Goal: Use online tool/utility: Utilize a website feature to perform a specific function

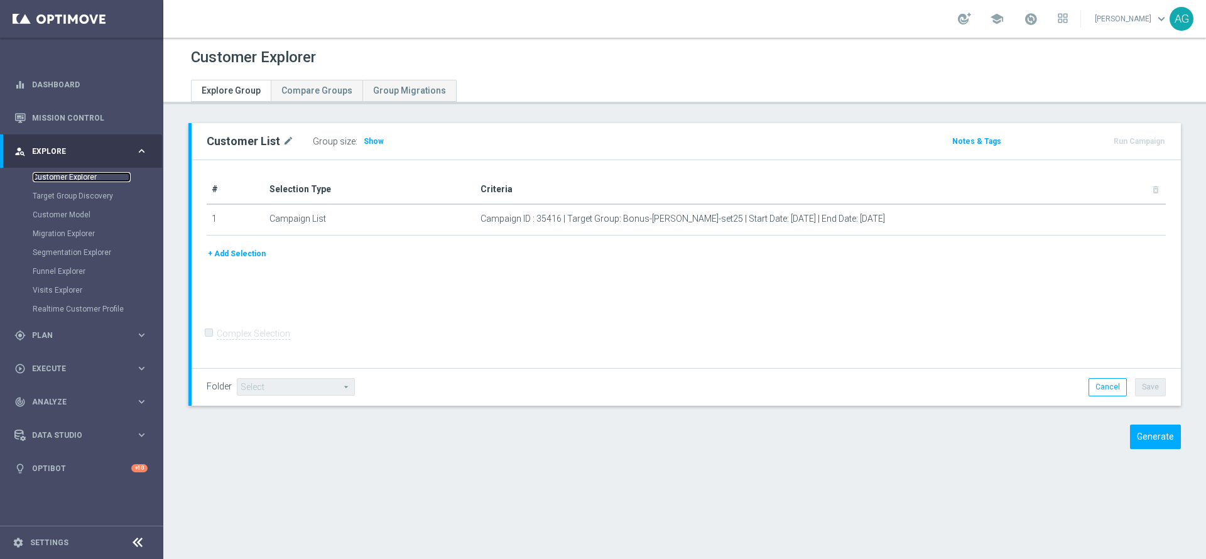
click at [60, 175] on link "Customer Explorer" at bounding box center [82, 177] width 98 height 10
click at [493, 294] on div "# Selection Type Criteria delete_forever 1 Campaign List Campaign ID : 35416 | …" at bounding box center [686, 264] width 989 height 208
click at [1147, 436] on button "Generate" at bounding box center [1155, 436] width 51 height 24
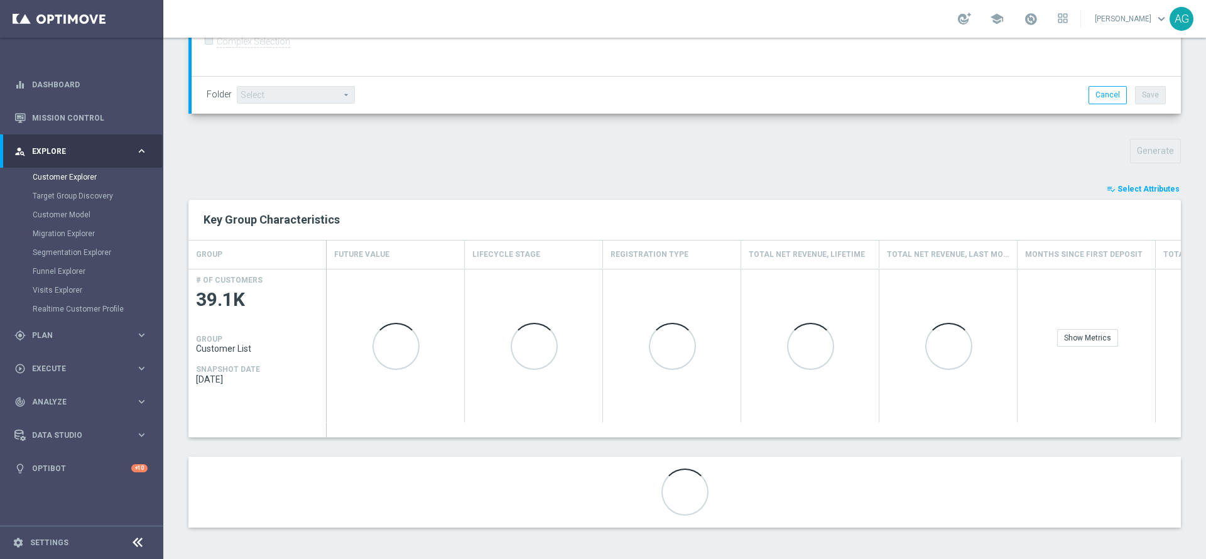
scroll to position [259, 0]
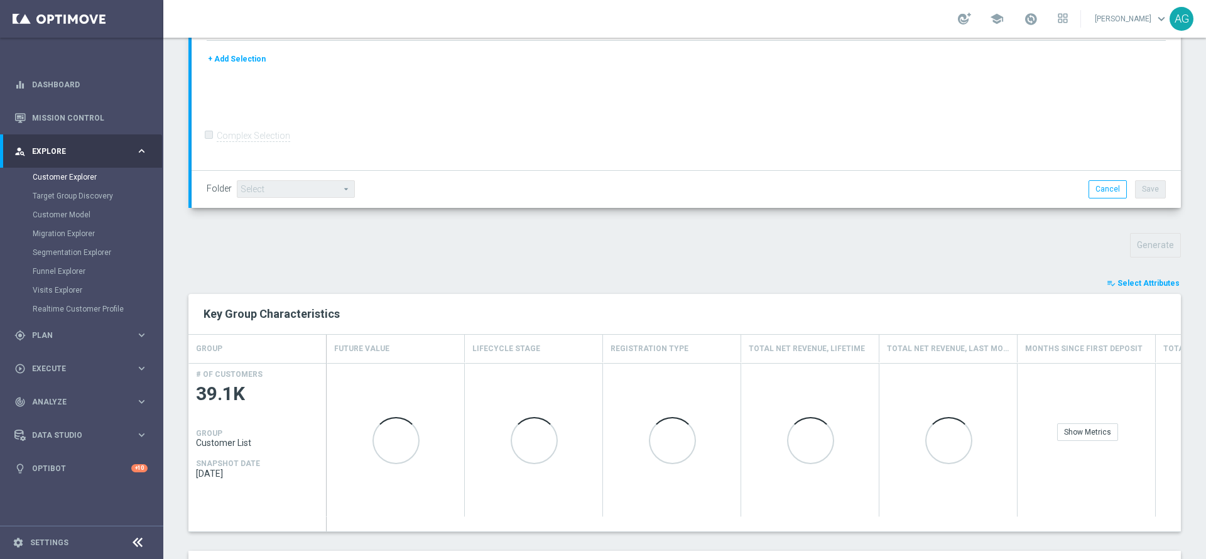
click at [1135, 278] on button "playlist_add_check Select Attributes" at bounding box center [1142, 283] width 75 height 14
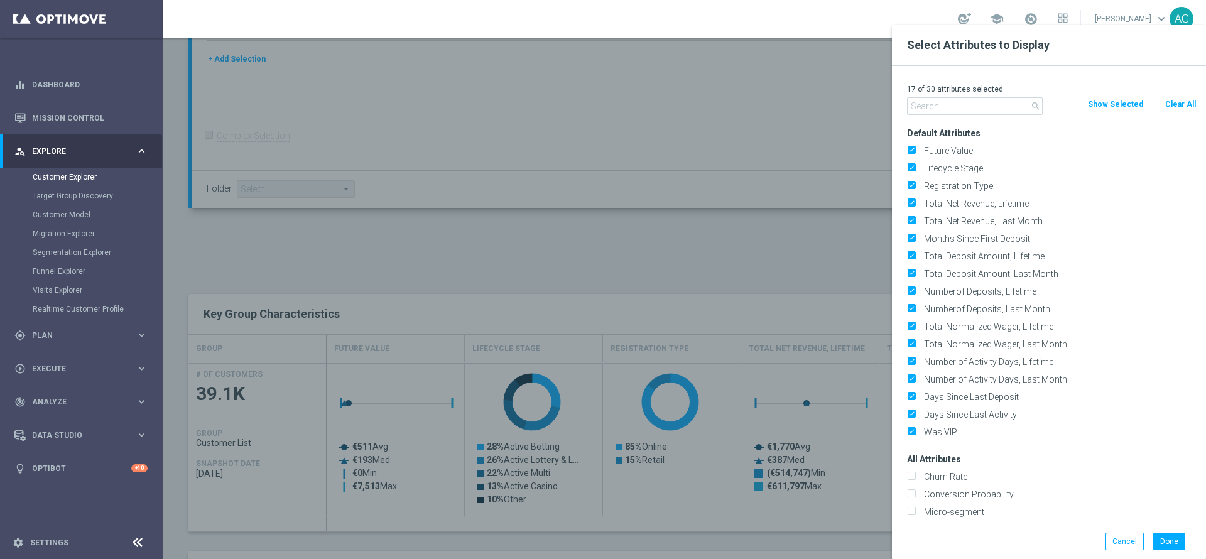
click at [1180, 105] on button "Clear All" at bounding box center [1179, 104] width 33 height 14
checkbox input "false"
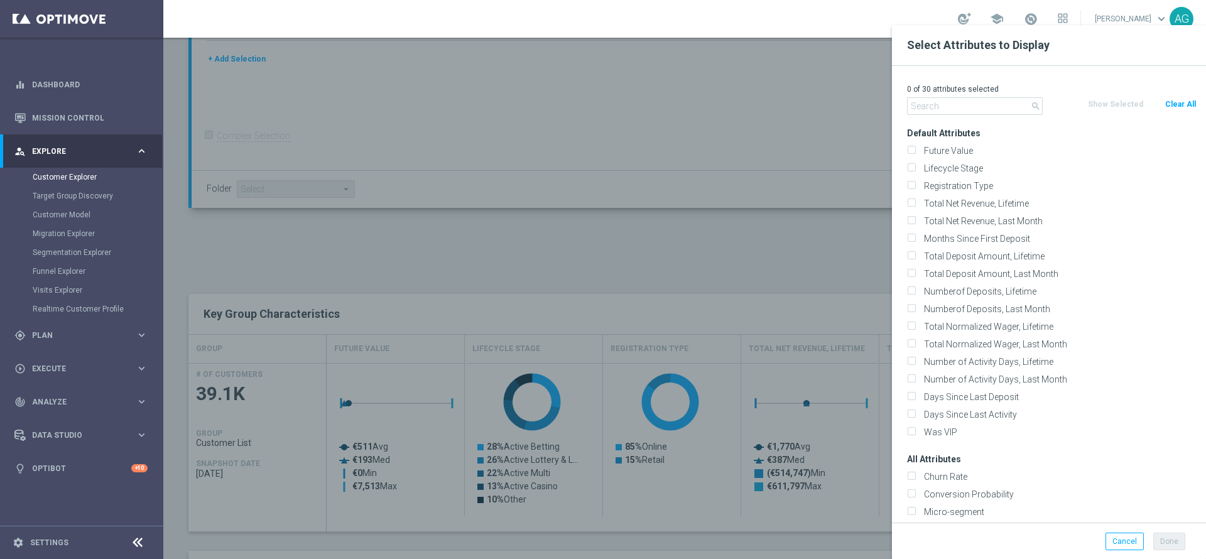
checkbox input "false"
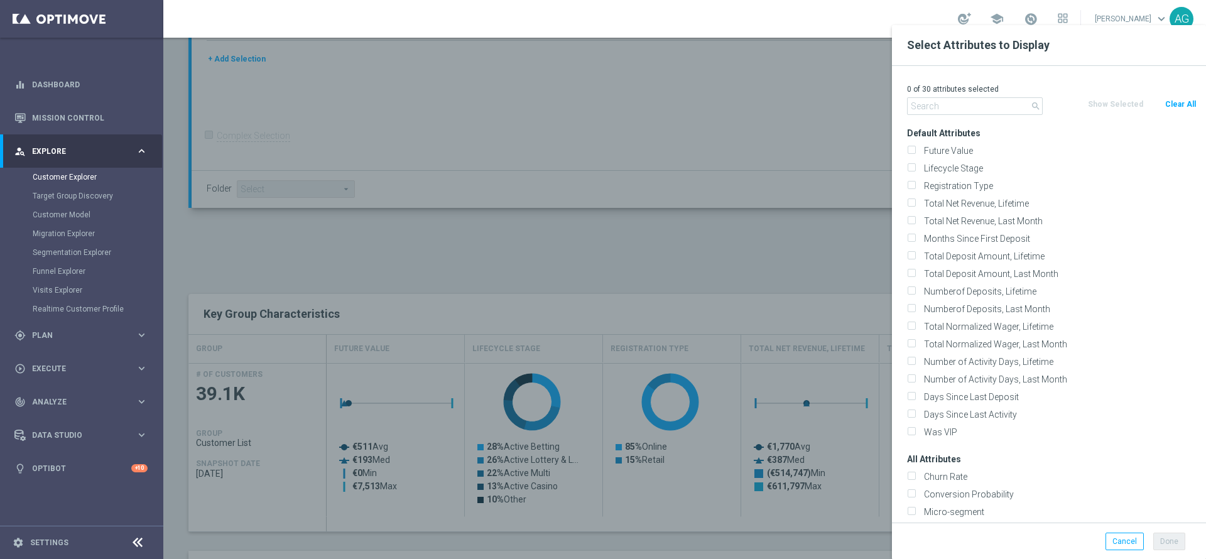
checkbox input "false"
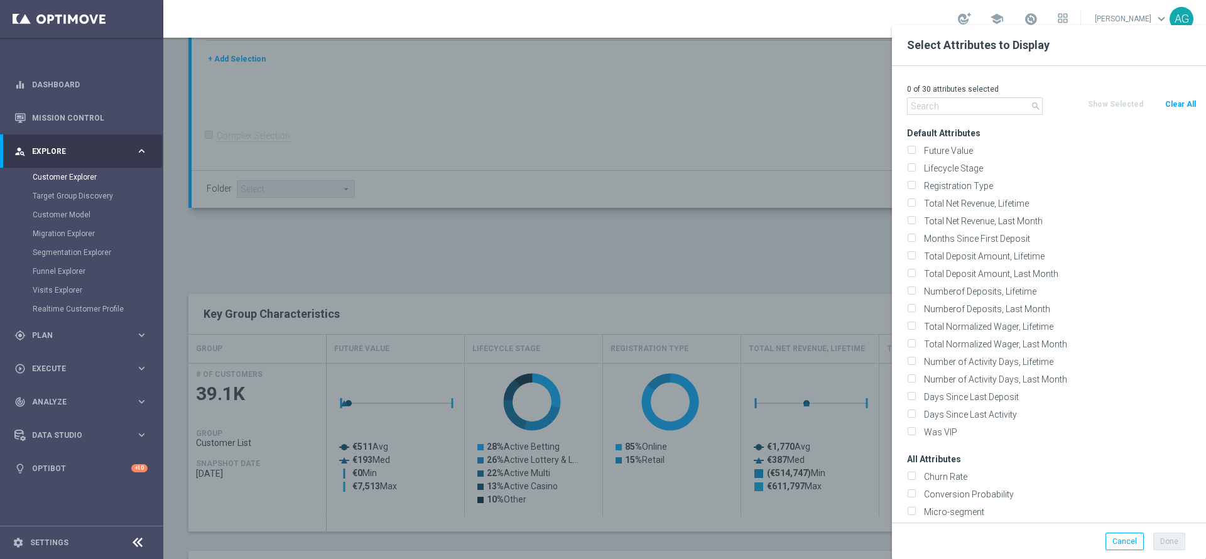
checkbox input "false"
click at [942, 110] on input "text" at bounding box center [975, 106] width 136 height 18
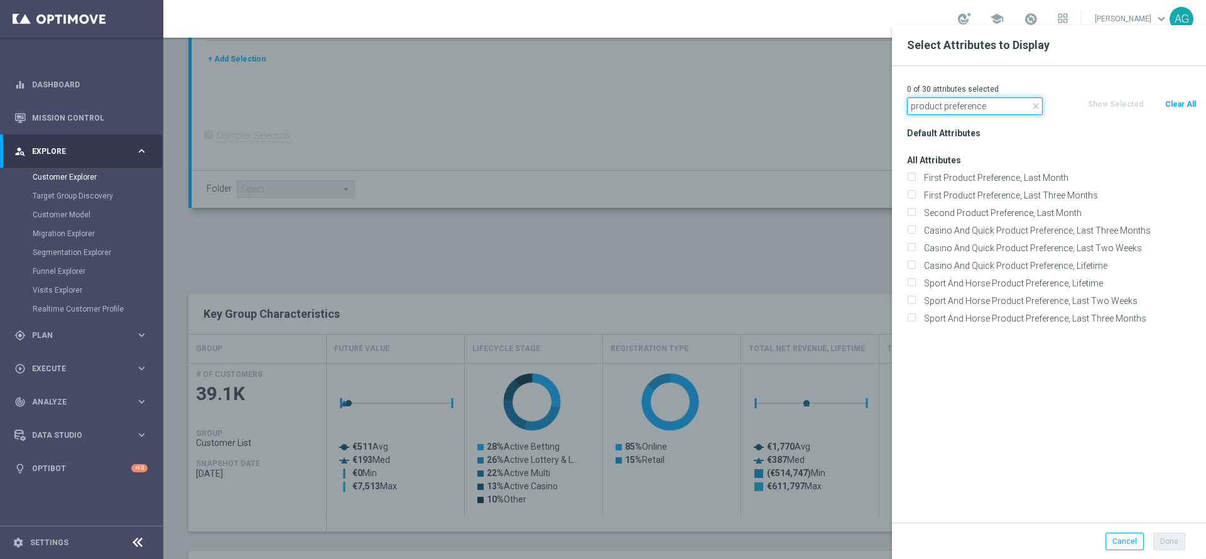
drag, startPoint x: 985, startPoint y: 106, endPoint x: 942, endPoint y: 108, distance: 42.7
click at [942, 108] on input "product preference" at bounding box center [975, 106] width 136 height 18
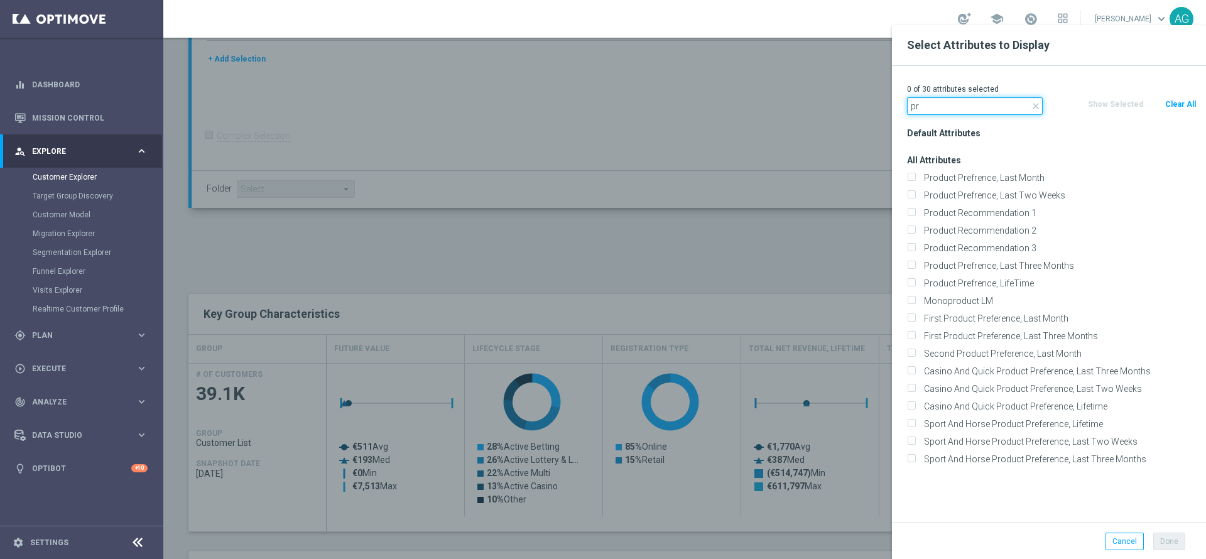
type input "p"
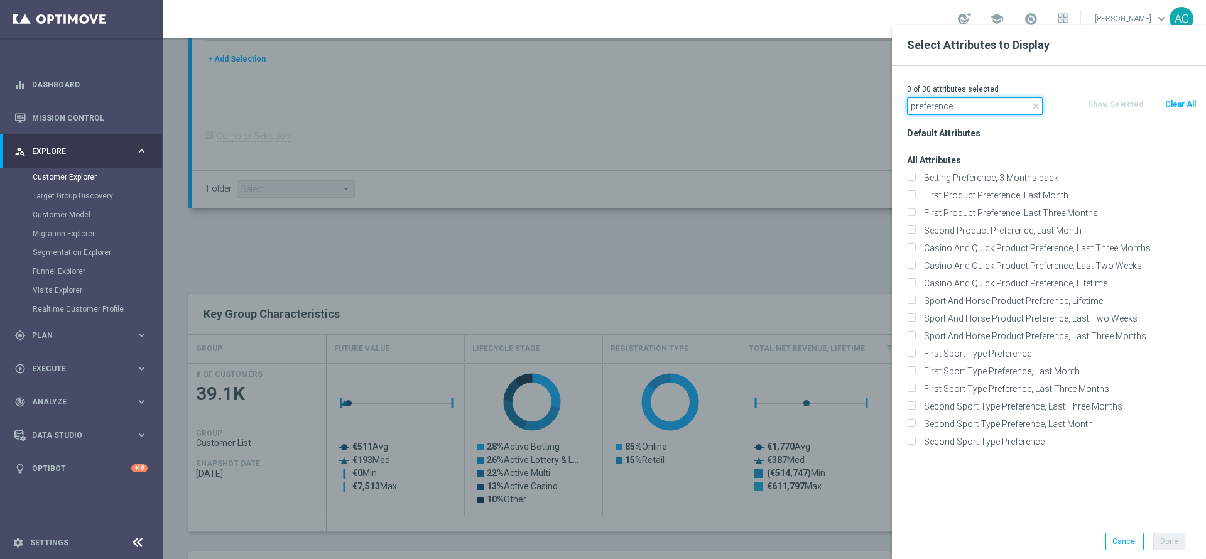
drag, startPoint x: 953, startPoint y: 113, endPoint x: 907, endPoint y: 112, distance: 46.5
click at [907, 112] on input "preference" at bounding box center [975, 106] width 136 height 18
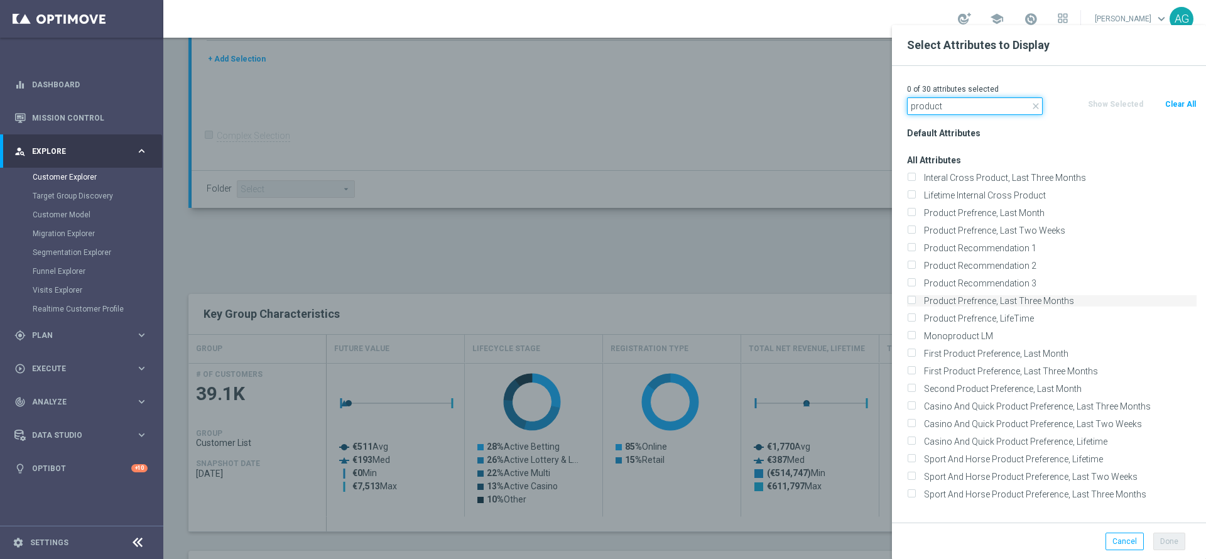
type input "product"
click at [1073, 303] on label "Product Prefrence, Last Three Months" at bounding box center [1057, 300] width 277 height 11
click at [915, 303] on input "Product Prefrence, Last Three Months" at bounding box center [911, 302] width 8 height 8
checkbox input "true"
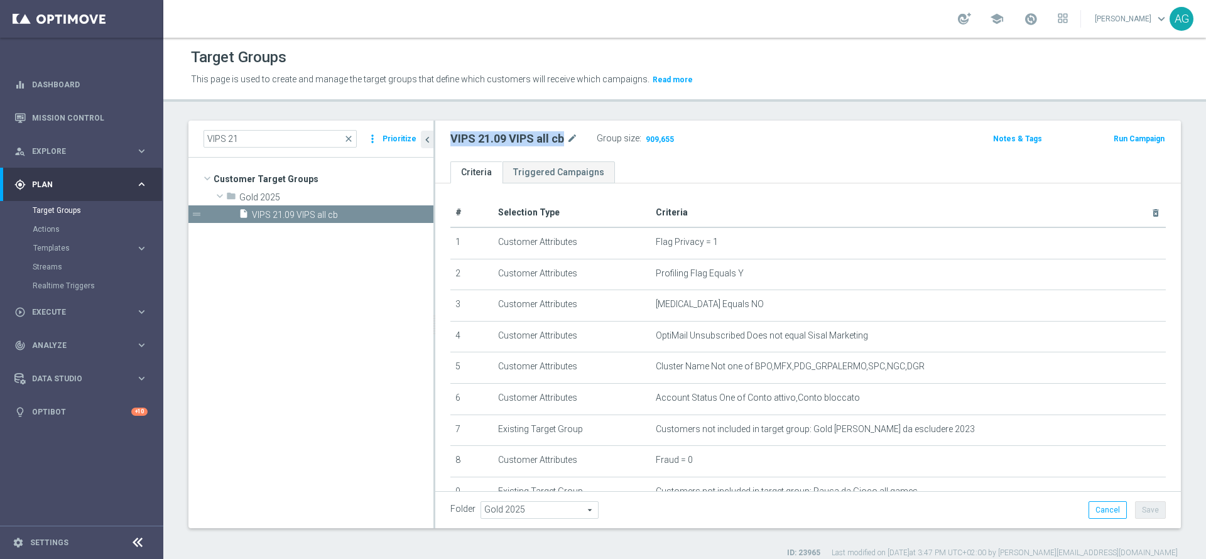
scroll to position [11, 0]
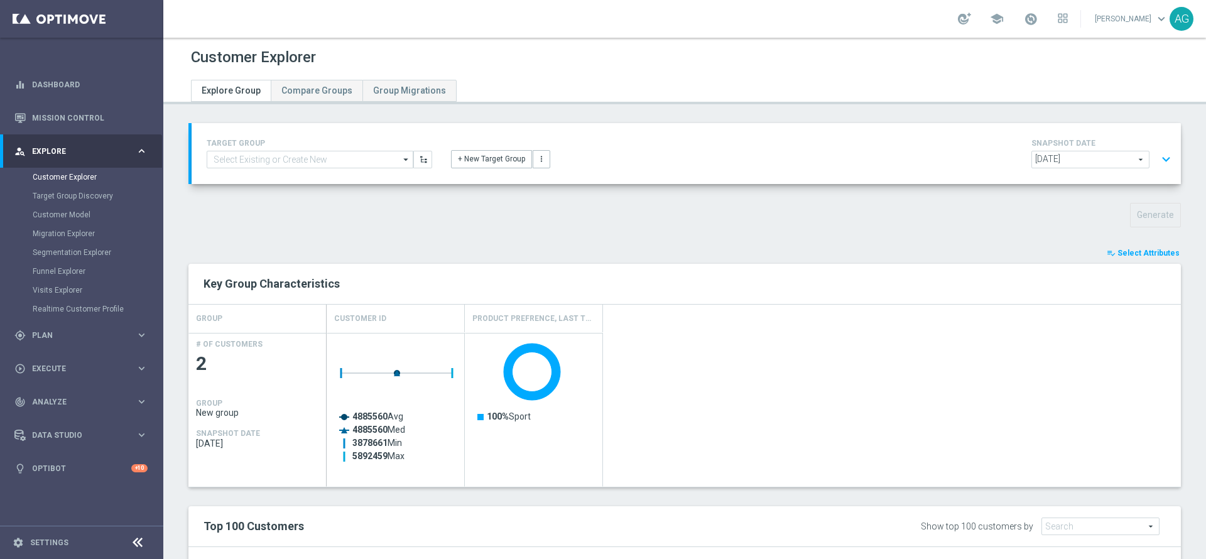
scroll to position [23, 0]
